Goal: Task Accomplishment & Management: Manage account settings

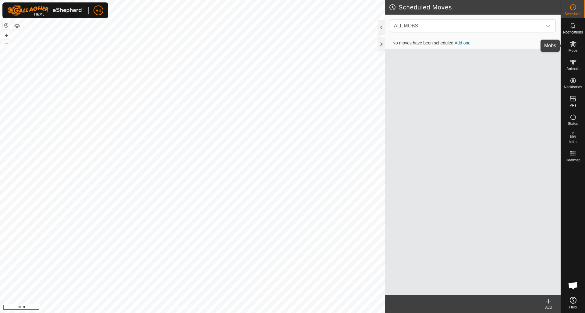
click at [574, 45] on icon at bounding box center [573, 43] width 7 height 7
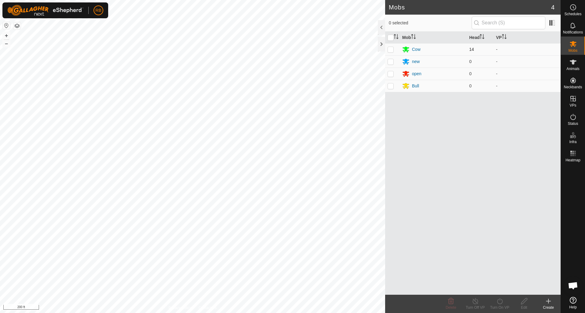
click at [392, 48] on p-checkbox at bounding box center [391, 49] width 6 height 5
checkbox input "true"
click at [500, 300] on icon at bounding box center [500, 301] width 8 height 7
click at [501, 287] on link "Now" at bounding box center [518, 288] width 60 height 12
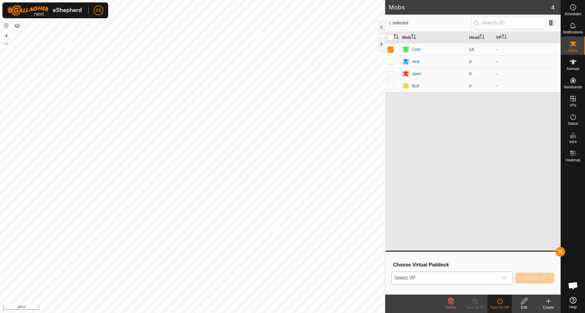
click at [504, 278] on icon "dropdown trigger" at bounding box center [504, 278] width 5 height 5
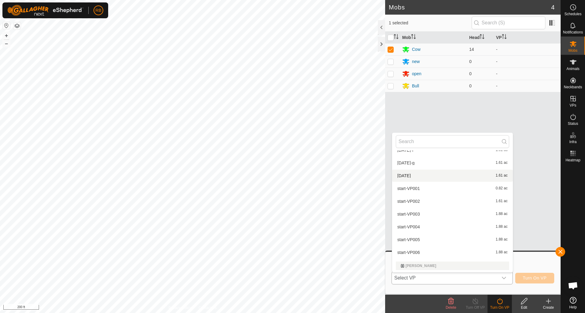
scroll to position [138, 0]
click at [412, 238] on li "start-VP005 1.88 ac" at bounding box center [452, 238] width 121 height 12
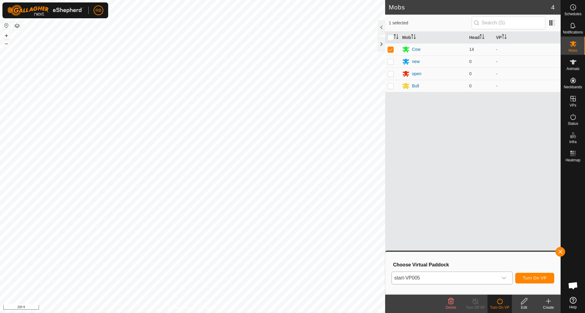
click at [537, 278] on span "Turn On VP" at bounding box center [535, 278] width 24 height 5
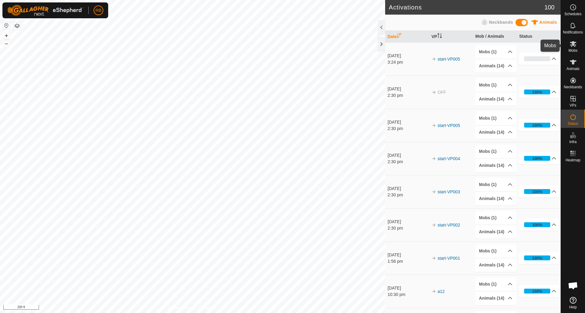
click at [575, 44] on icon at bounding box center [573, 43] width 7 height 7
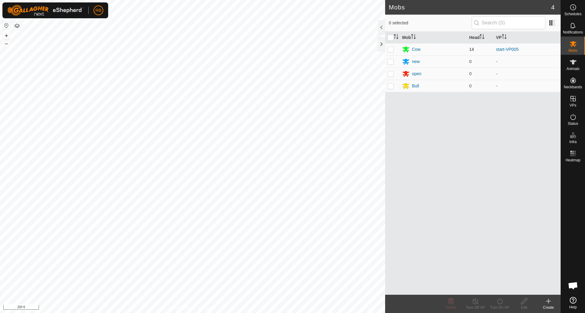
click at [392, 50] on p-checkbox at bounding box center [391, 49] width 6 height 5
checkbox input "true"
click at [496, 302] on icon at bounding box center [500, 301] width 8 height 7
click at [497, 275] on link "Later" at bounding box center [518, 275] width 60 height 12
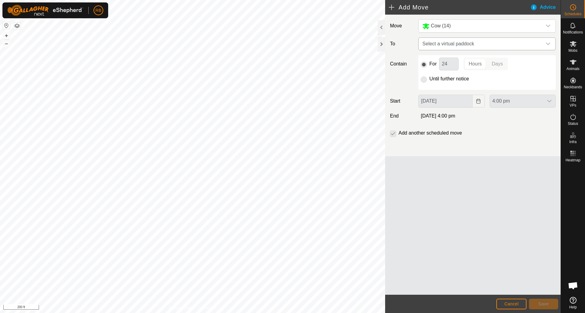
click at [550, 44] on icon "dropdown trigger" at bounding box center [548, 43] width 5 height 5
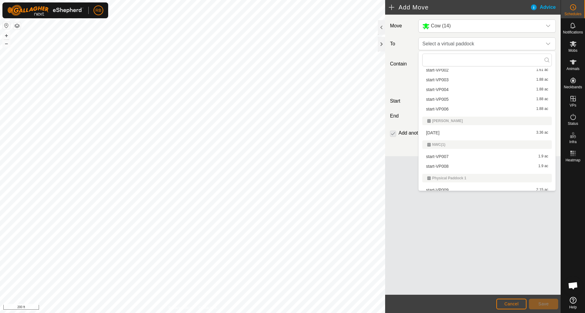
scroll to position [149, 0]
click at [452, 108] on li "start-VP006 1.88 ac" at bounding box center [487, 108] width 130 height 9
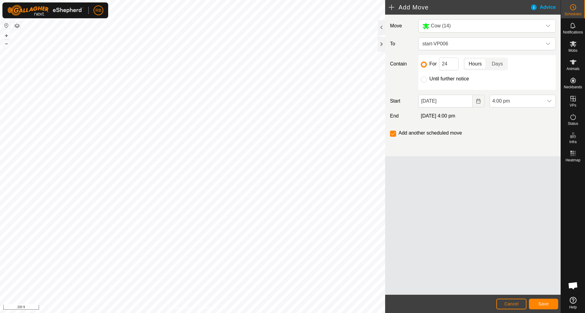
click at [542, 304] on span "Save" at bounding box center [543, 304] width 10 height 5
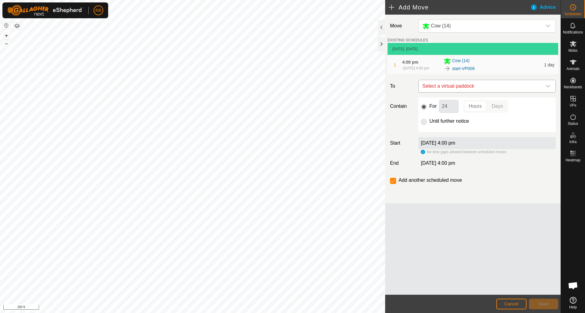
click at [550, 87] on icon "dropdown trigger" at bounding box center [548, 86] width 4 height 2
click at [550, 86] on icon "dropdown trigger" at bounding box center [548, 86] width 5 height 5
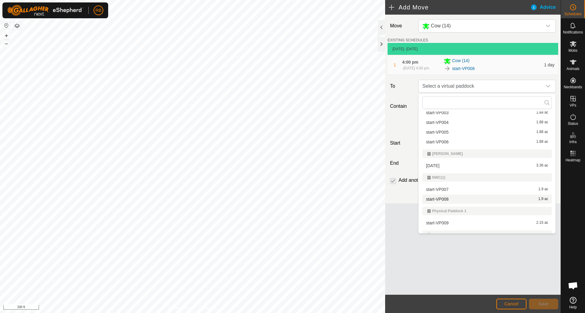
scroll to position [158, 0]
click at [451, 189] on li "start-VP007 1.9 ac" at bounding box center [487, 189] width 130 height 9
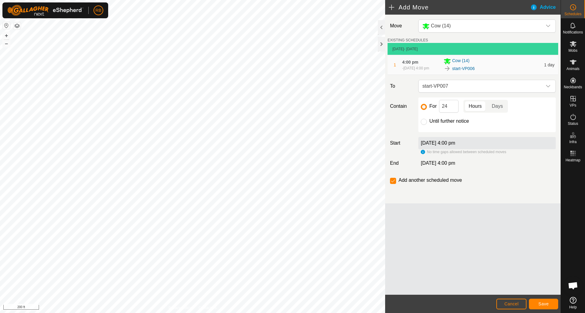
click at [547, 303] on span "Save" at bounding box center [543, 304] width 10 height 5
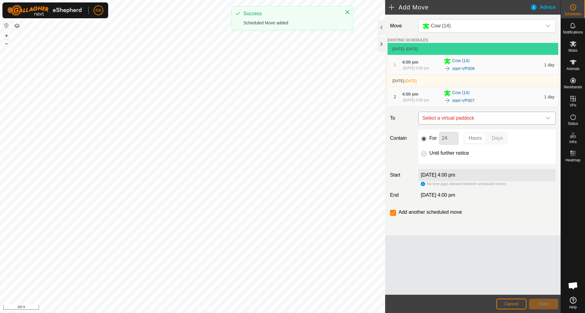
click at [548, 118] on icon "dropdown trigger" at bounding box center [548, 118] width 5 height 5
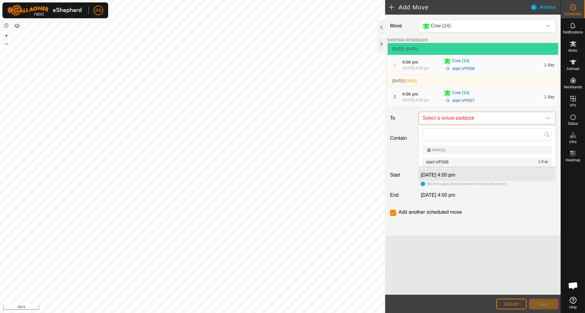
click at [443, 161] on li "start-VP008 1.9 ac" at bounding box center [487, 162] width 130 height 9
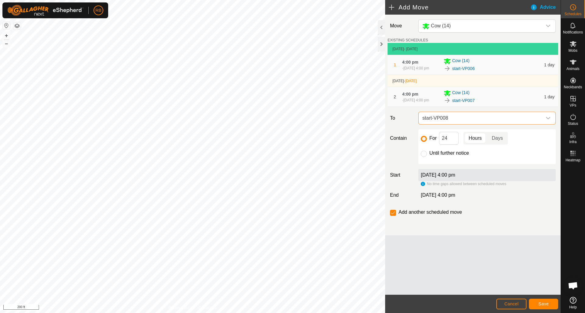
click at [546, 303] on span "Save" at bounding box center [543, 304] width 10 height 5
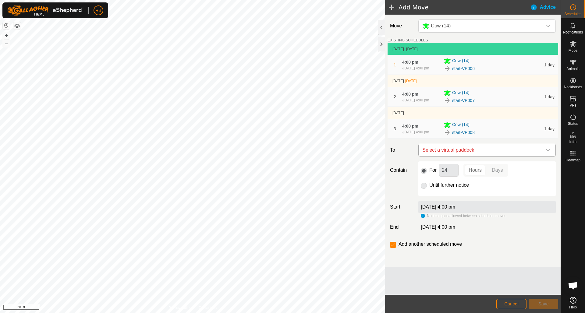
click at [549, 149] on icon "dropdown trigger" at bounding box center [548, 150] width 5 height 5
click at [548, 149] on icon "dropdown trigger" at bounding box center [548, 150] width 5 height 5
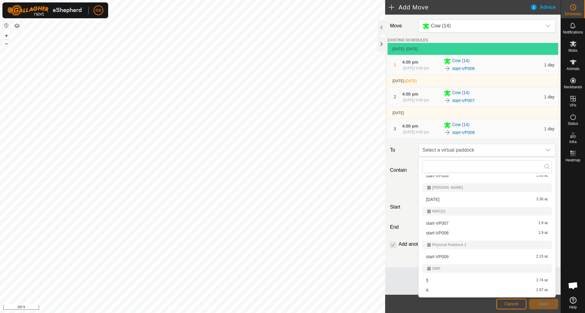
scroll to position [189, 0]
click at [438, 256] on li "start-VP009 2.15 ac" at bounding box center [487, 256] width 130 height 9
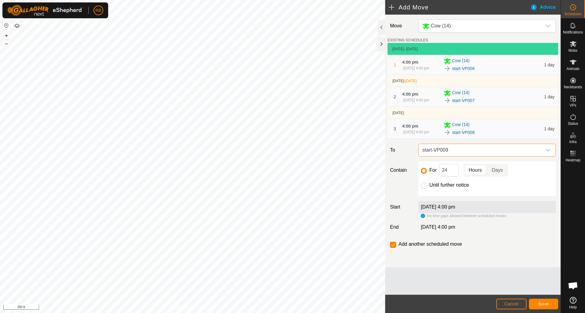
click at [545, 303] on span "Save" at bounding box center [543, 304] width 10 height 5
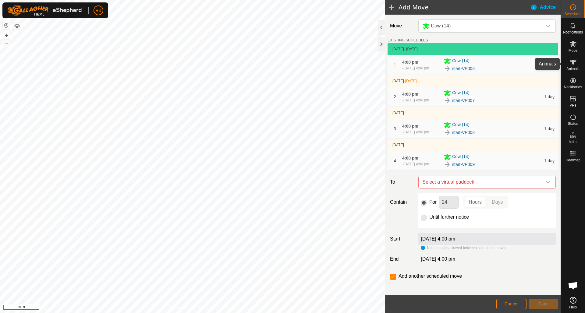
click at [575, 63] on icon at bounding box center [573, 62] width 7 height 7
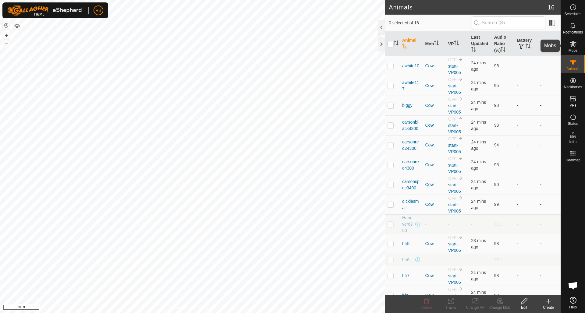
click at [573, 43] on icon at bounding box center [573, 44] width 7 height 6
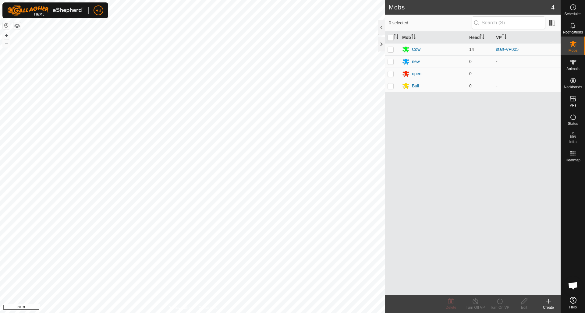
click at [573, 43] on icon at bounding box center [573, 44] width 7 height 6
click at [574, 7] on icon at bounding box center [573, 7] width 7 height 7
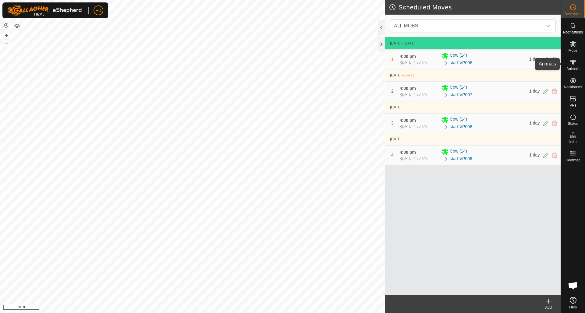
click at [573, 59] on icon at bounding box center [573, 62] width 7 height 7
